Goal: Task Accomplishment & Management: Manage account settings

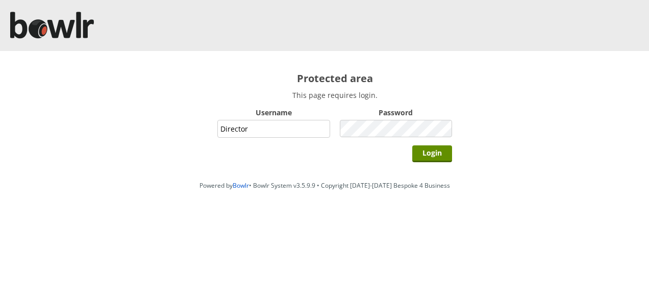
type input "Director"
click at [412, 145] on input "Login" at bounding box center [432, 153] width 40 height 17
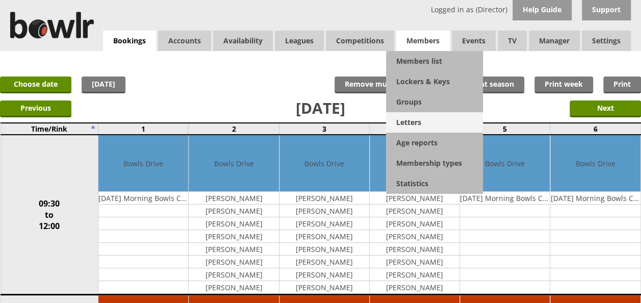
click at [412, 122] on link "Letters" at bounding box center [434, 122] width 97 height 20
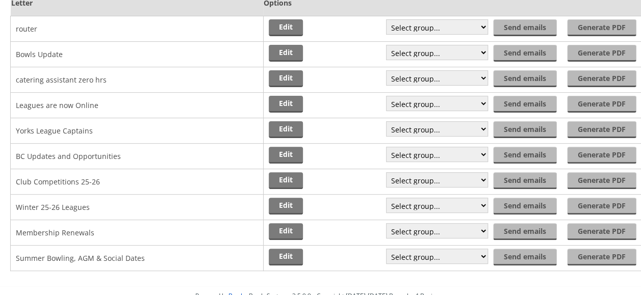
scroll to position [102, 0]
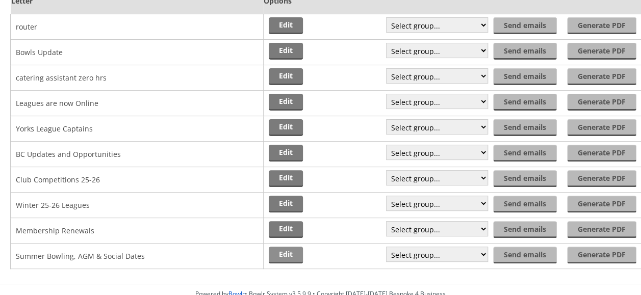
click at [292, 257] on link "Edit" at bounding box center [286, 255] width 34 height 17
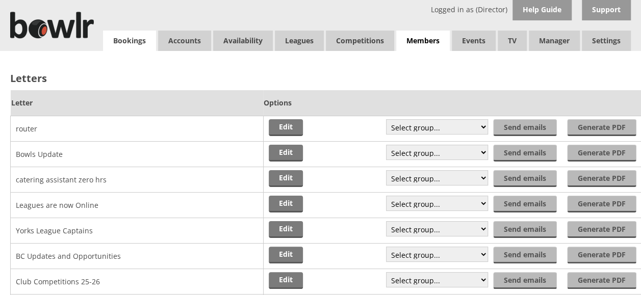
click at [140, 41] on link "Bookings" at bounding box center [129, 41] width 53 height 20
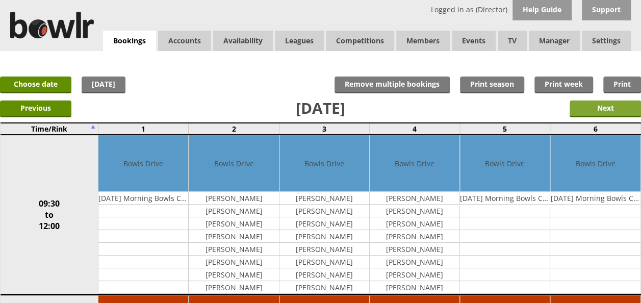
click at [592, 102] on input "Next" at bounding box center [605, 109] width 71 height 17
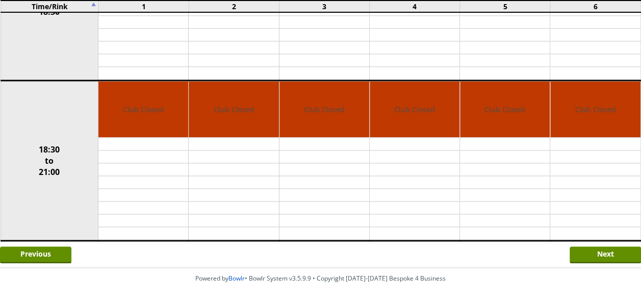
scroll to position [672, 0]
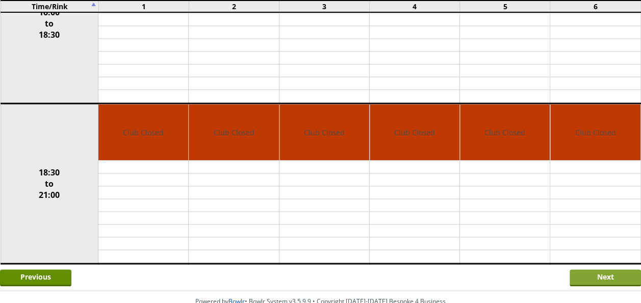
click at [599, 272] on input "Next" at bounding box center [605, 277] width 71 height 17
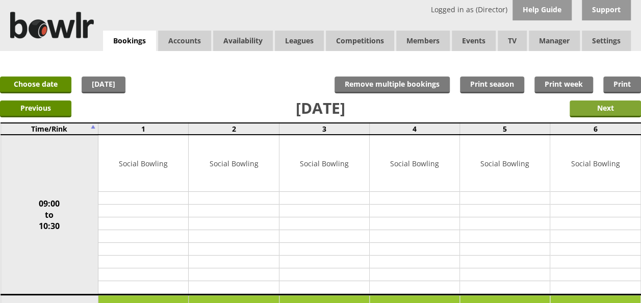
click at [596, 107] on input "Next" at bounding box center [605, 109] width 71 height 17
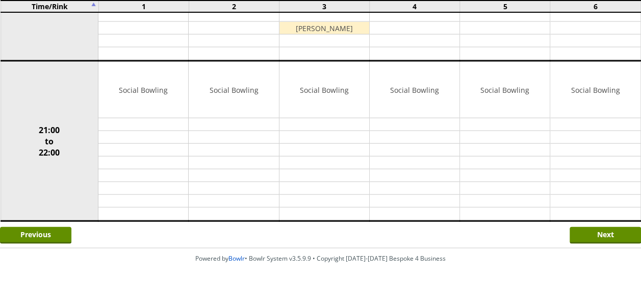
scroll to position [1040, 0]
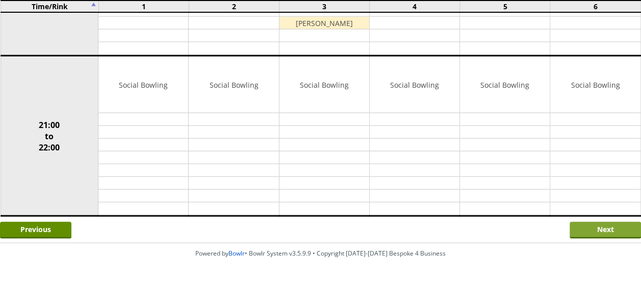
click at [579, 222] on input "Next" at bounding box center [605, 230] width 71 height 17
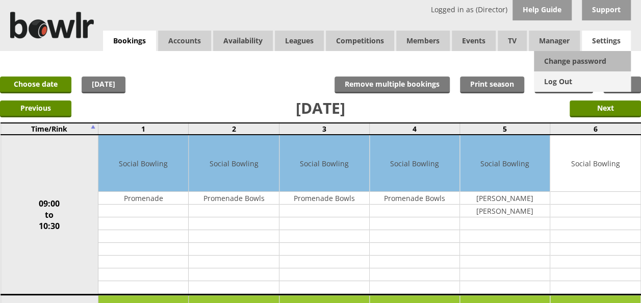
click at [561, 81] on link "Log Out" at bounding box center [582, 81] width 97 height 20
